Goal: Complete application form: Complete application form

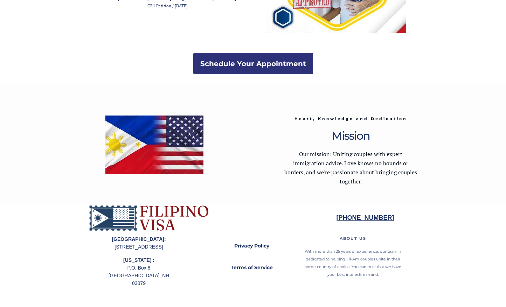
scroll to position [1374, 0]
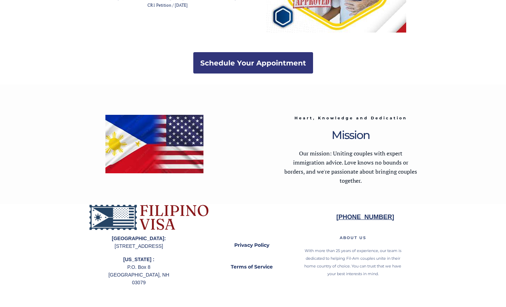
click at [249, 63] on strong "Schedule Your Appointment" at bounding box center [253, 63] width 106 height 8
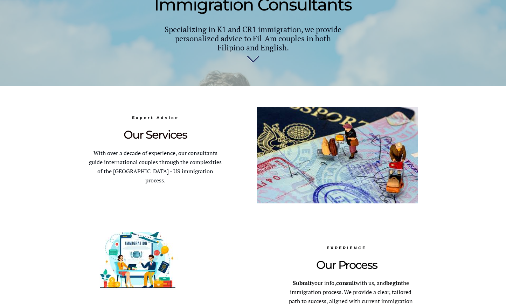
scroll to position [307, 0]
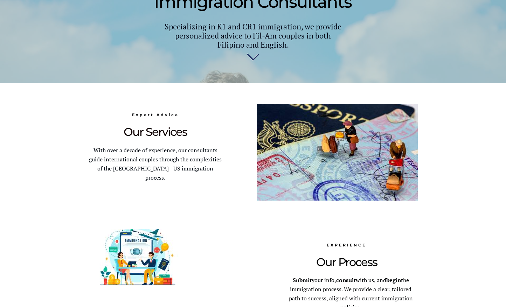
click at [254, 62] on img at bounding box center [253, 60] width 12 height 14
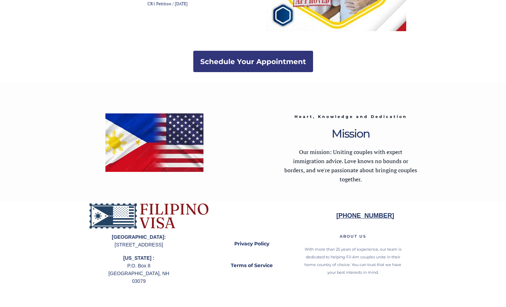
scroll to position [1375, 0]
click at [258, 59] on strong "Schedule Your Appointment" at bounding box center [253, 61] width 106 height 8
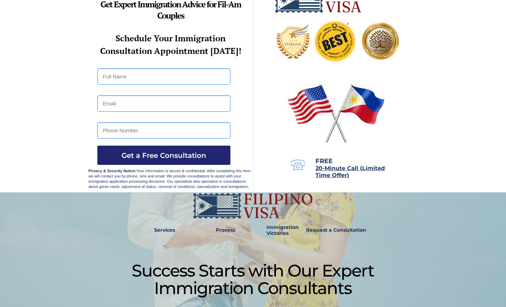
click at [140, 77] on input "text" at bounding box center [163, 76] width 133 height 16
type input "[PERSON_NAME]"
type input "rogerpamjolly@yahoo.com"
type input "1-360-884-0155"
click at [157, 154] on span "Get a Free Consultation" at bounding box center [163, 155] width 133 height 8
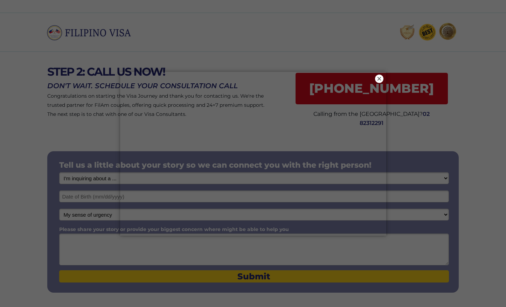
click at [380, 77] on button "×" at bounding box center [379, 79] width 8 height 8
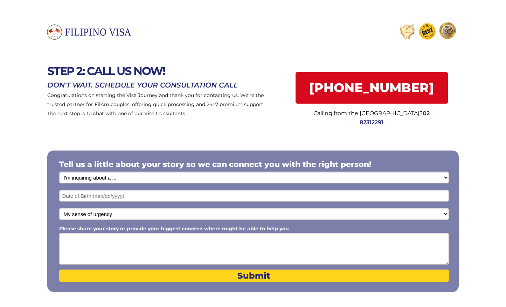
scroll to position [0, 1]
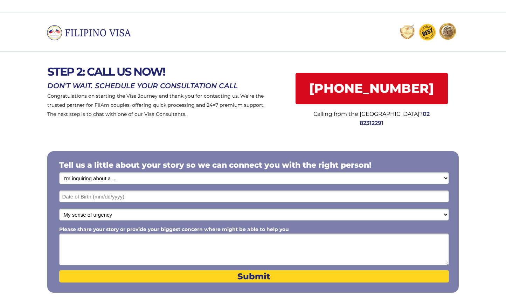
select select "1792"
